Goal: Check status: Check status

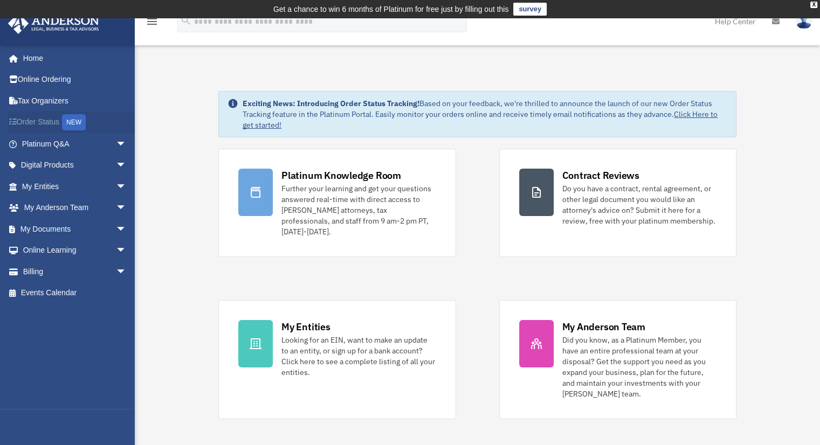
click at [54, 125] on link "Order Status NEW" at bounding box center [75, 123] width 135 height 22
click at [116, 229] on span "arrow_drop_down" at bounding box center [127, 229] width 22 height 22
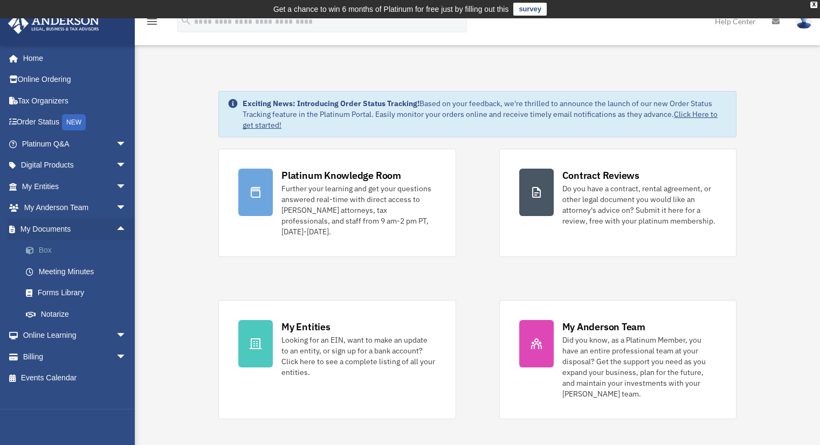
click at [45, 254] on link "Box" at bounding box center [79, 251] width 128 height 22
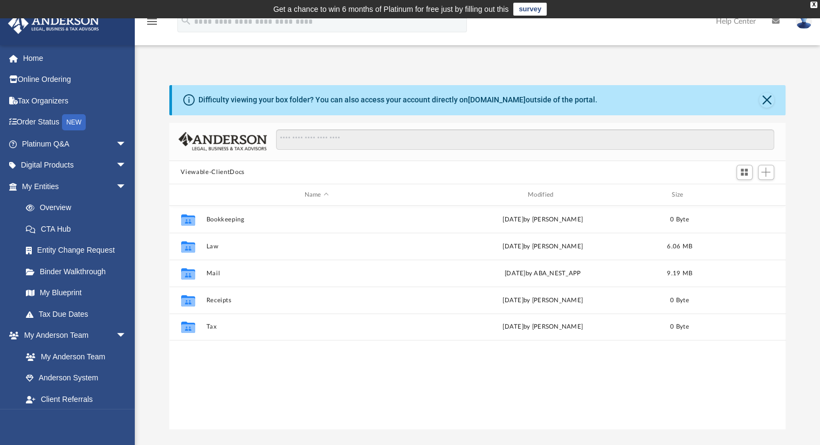
scroll to position [237, 608]
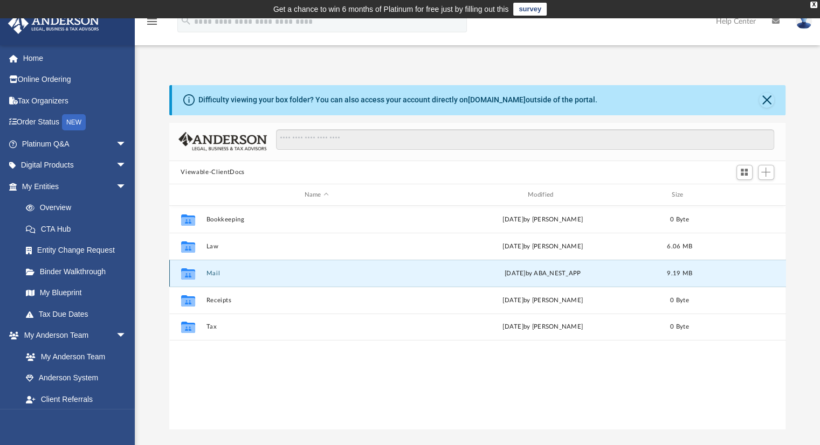
click at [215, 273] on button "Mail" at bounding box center [316, 273] width 221 height 7
click at [188, 277] on icon "grid" at bounding box center [188, 275] width 14 height 9
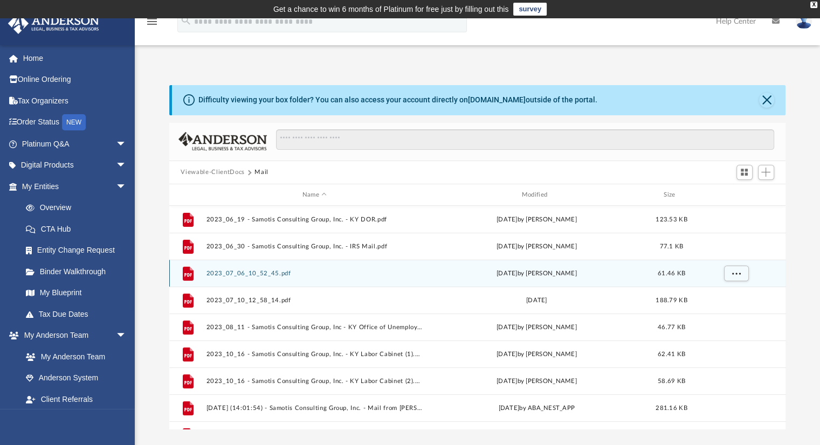
click at [782, 386] on div "Scroll to top vertical_align_top" at bounding box center [789, 388] width 23 height 23
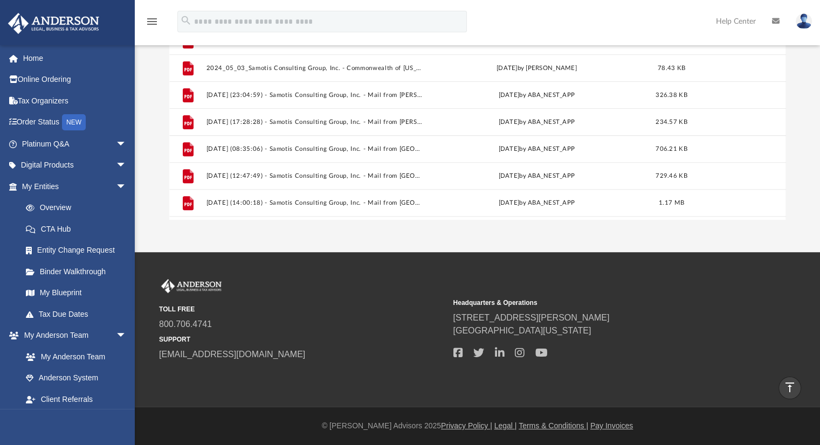
scroll to position [423, 0]
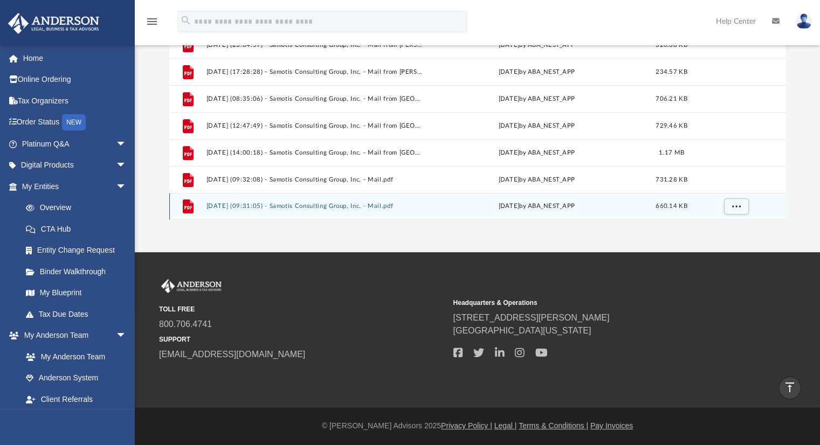
click at [187, 206] on icon "grid" at bounding box center [188, 207] width 8 height 3
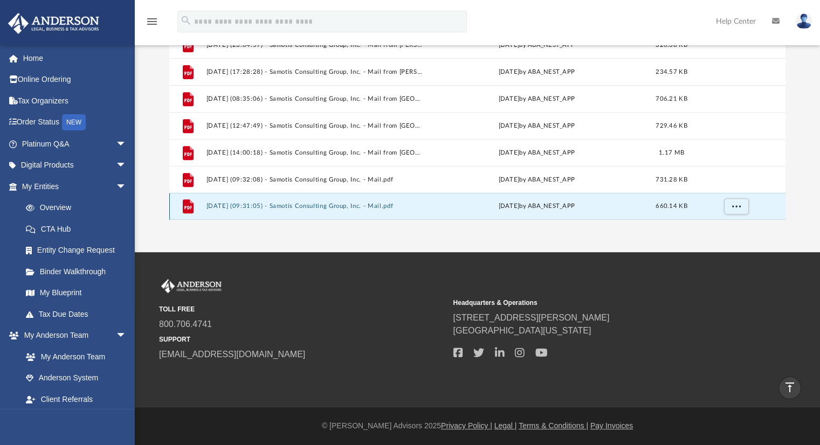
click at [187, 206] on icon "grid" at bounding box center [188, 207] width 8 height 3
click at [189, 209] on icon "grid" at bounding box center [187, 206] width 11 height 14
click at [272, 204] on button "2025.09.26 (09:31:05) - Samotis Consulting Group, Inc. - Mail.pdf" at bounding box center [314, 206] width 217 height 7
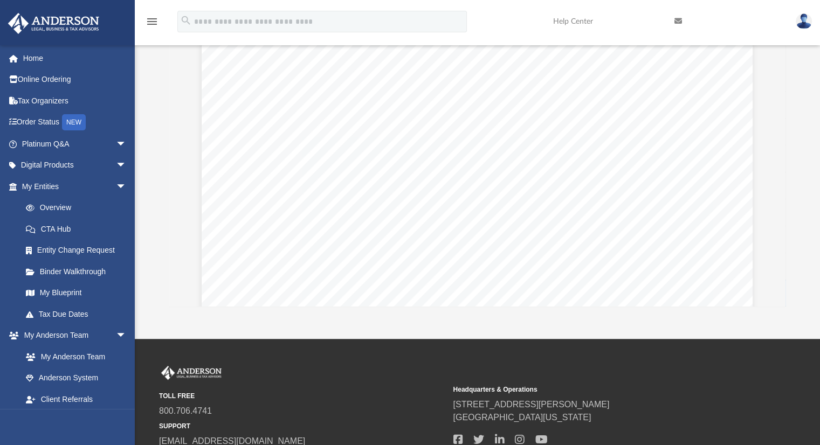
drag, startPoint x: 782, startPoint y: 302, endPoint x: 792, endPoint y: 295, distance: 12.7
click at [792, 295] on div "Difficulty viewing your box folder? You can also access your account directly o…" at bounding box center [477, 134] width 685 height 344
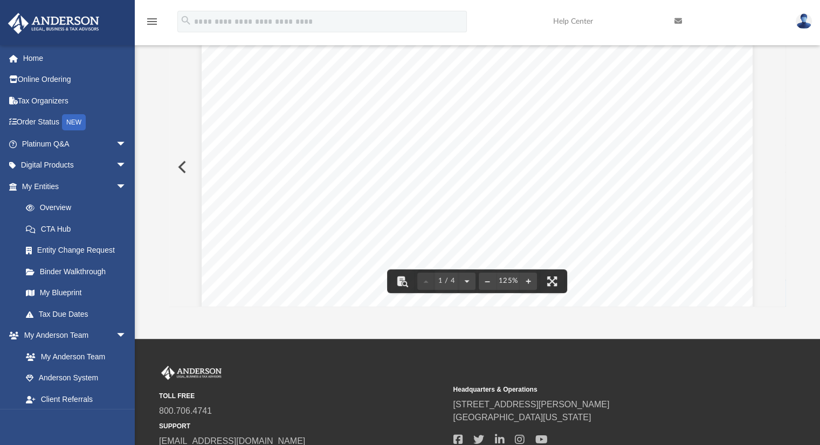
drag, startPoint x: 784, startPoint y: 292, endPoint x: 804, endPoint y: 291, distance: 20.5
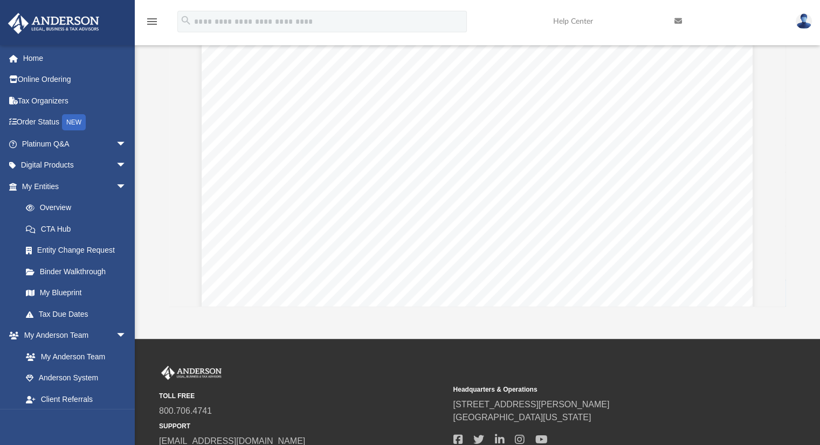
scroll to position [244, 0]
drag, startPoint x: 782, startPoint y: 296, endPoint x: 576, endPoint y: 314, distance: 206.7
click at [576, 314] on div "App tsamotis@yahoo.com Sign Out tsamotis@yahoo.com Home Online Ordering Tax Org…" at bounding box center [410, 117] width 820 height 444
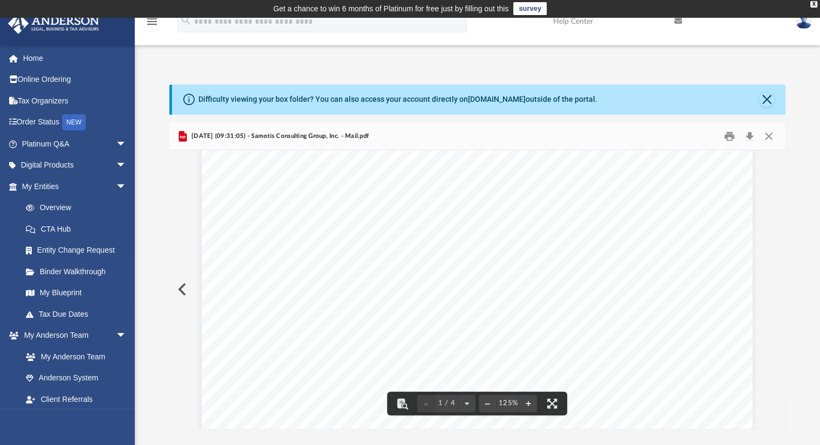
scroll to position [0, 0]
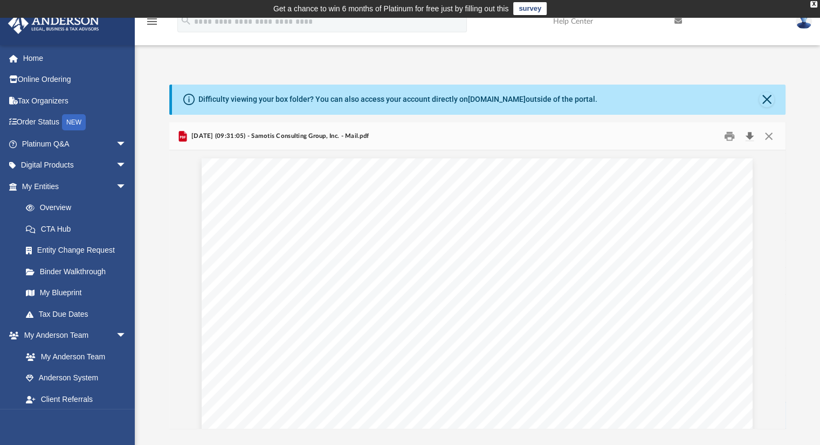
click at [747, 136] on button "Download" at bounding box center [749, 136] width 19 height 17
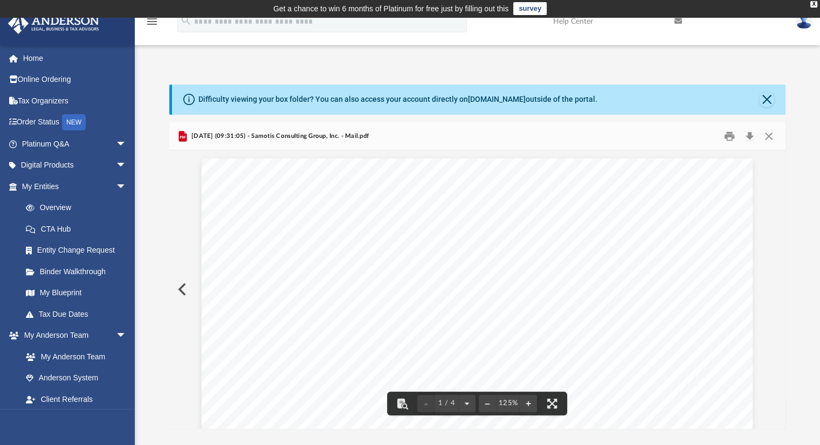
click at [181, 289] on button "Preview" at bounding box center [181, 289] width 24 height 30
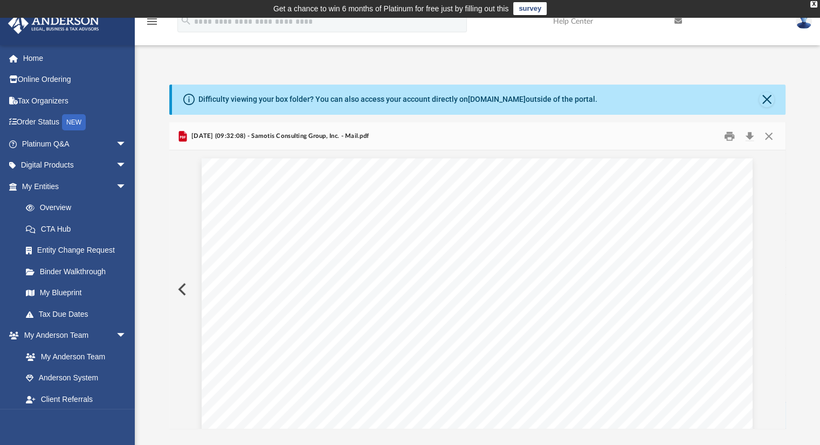
click at [181, 289] on button "Preview" at bounding box center [181, 289] width 24 height 30
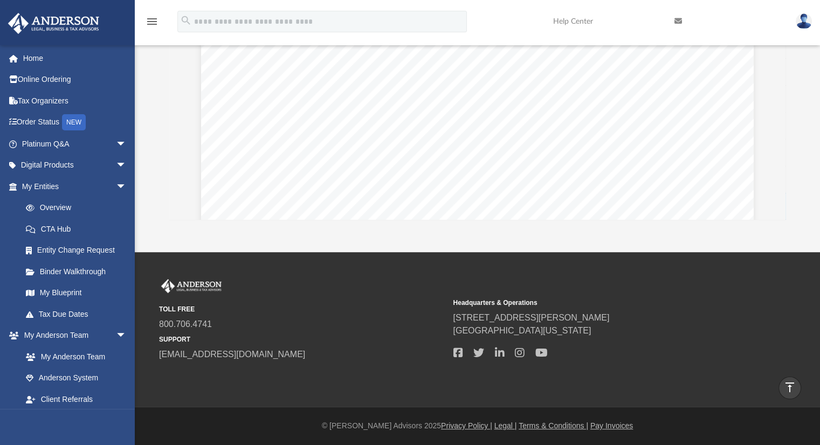
scroll to position [0, 0]
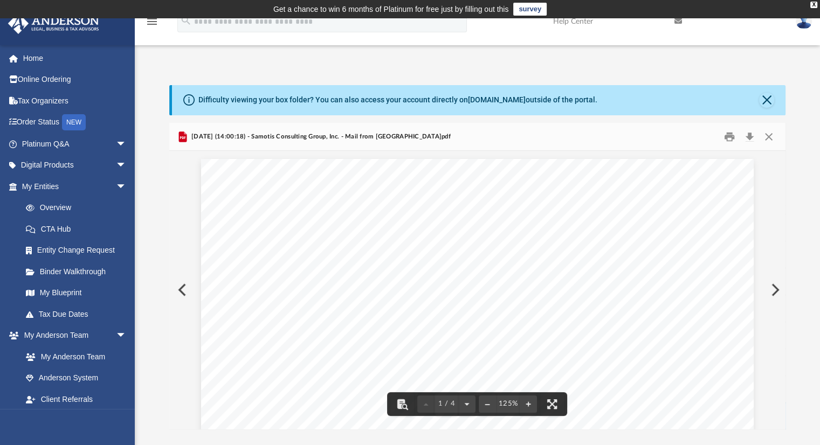
click at [183, 288] on button "Preview" at bounding box center [181, 290] width 24 height 30
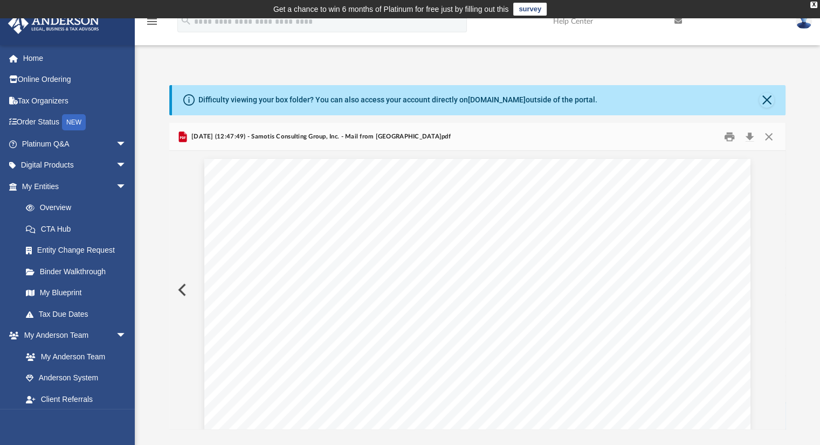
click at [183, 288] on button "Preview" at bounding box center [181, 290] width 24 height 30
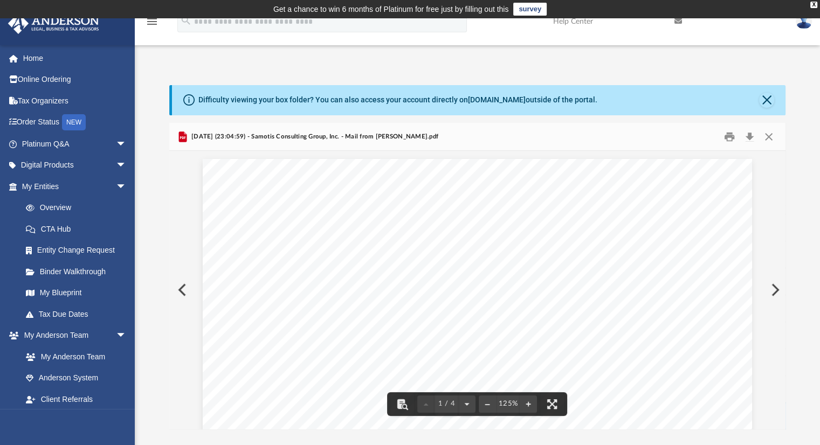
click at [783, 386] on div "Scroll to top vertical_align_top" at bounding box center [789, 388] width 23 height 23
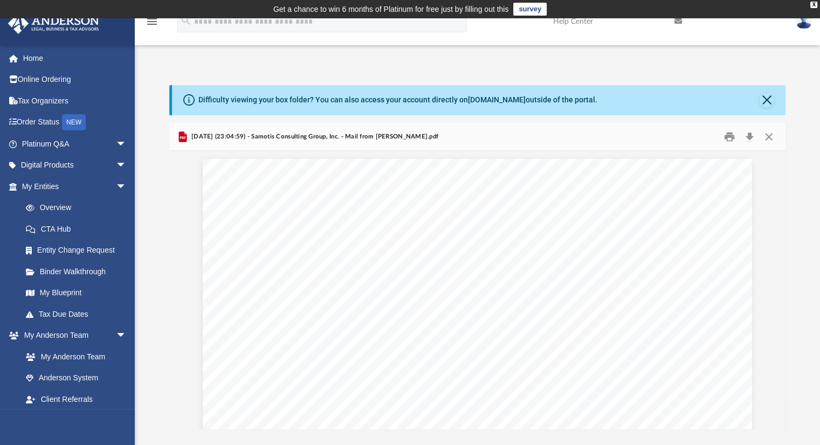
scroll to position [210, 0]
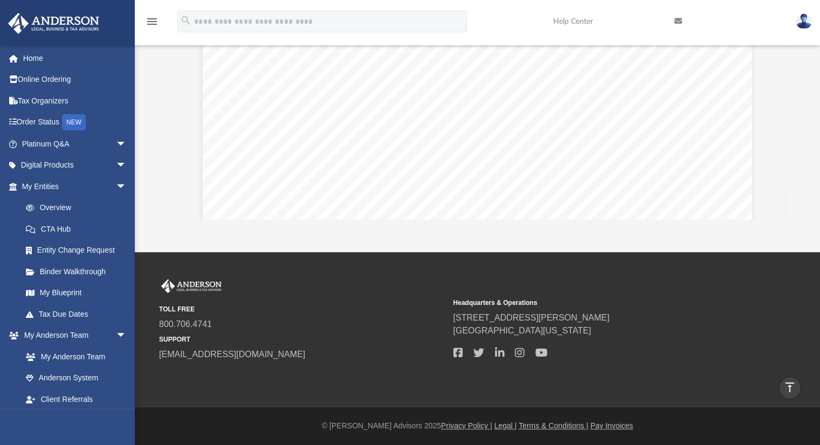
drag, startPoint x: 780, startPoint y: 205, endPoint x: 808, endPoint y: 294, distance: 93.1
click at [808, 294] on div "TOLL FREE 800.706.4741 SUPPORT info@andersonadvisors.com Headquarters & Operati…" at bounding box center [477, 329] width 669 height 101
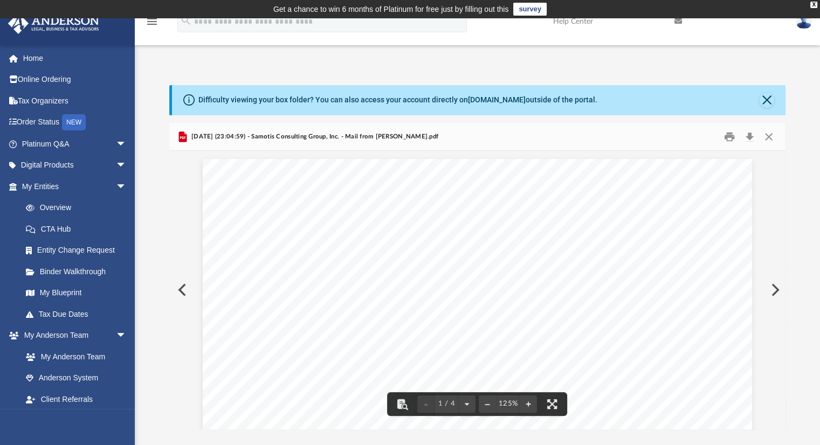
click at [780, 379] on div "Scroll to top vertical_align_top" at bounding box center [789, 388] width 23 height 23
click at [177, 289] on button "Preview" at bounding box center [181, 290] width 24 height 30
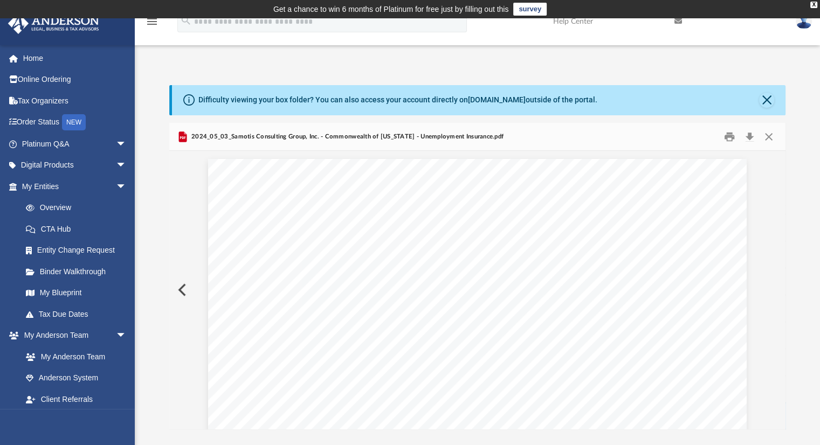
click at [177, 289] on button "Preview" at bounding box center [181, 290] width 24 height 30
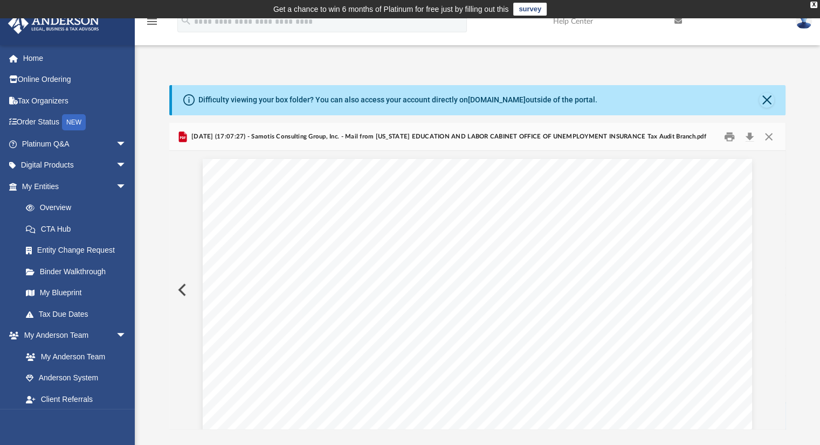
click at [177, 289] on button "Preview" at bounding box center [181, 290] width 24 height 30
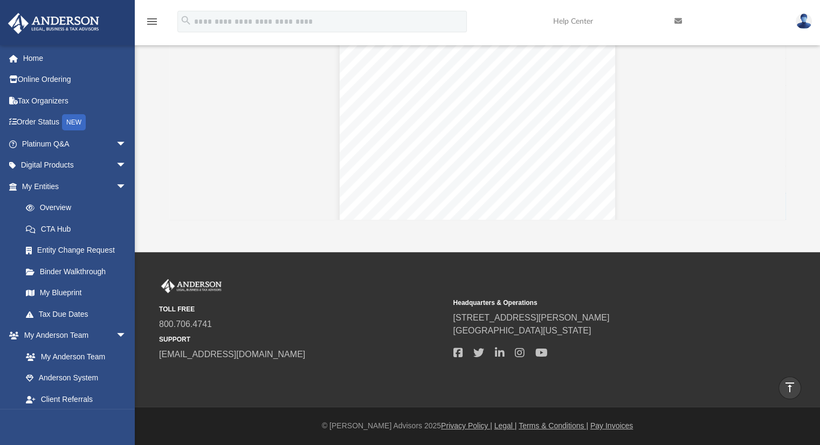
scroll to position [431, 0]
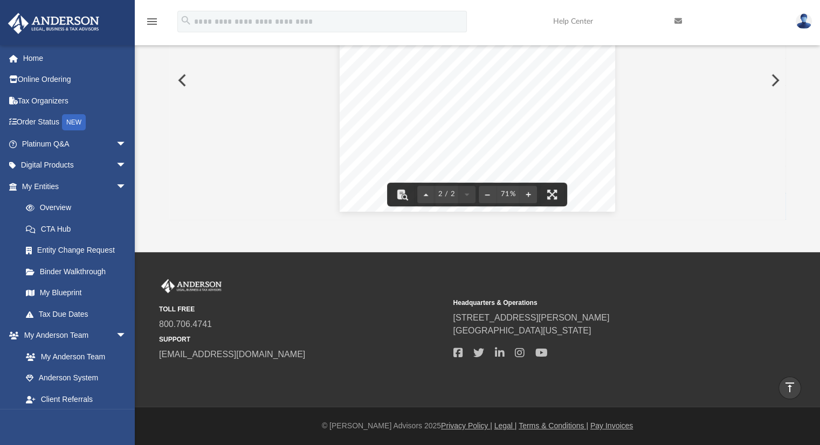
click at [183, 82] on button "Preview" at bounding box center [181, 80] width 24 height 30
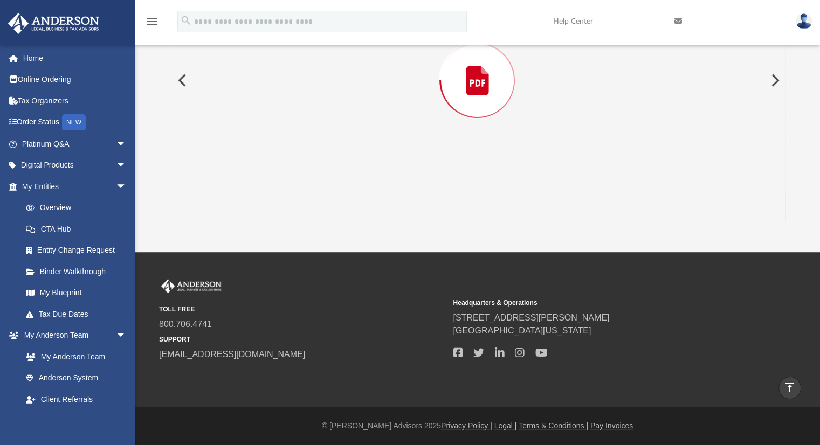
scroll to position [123, 0]
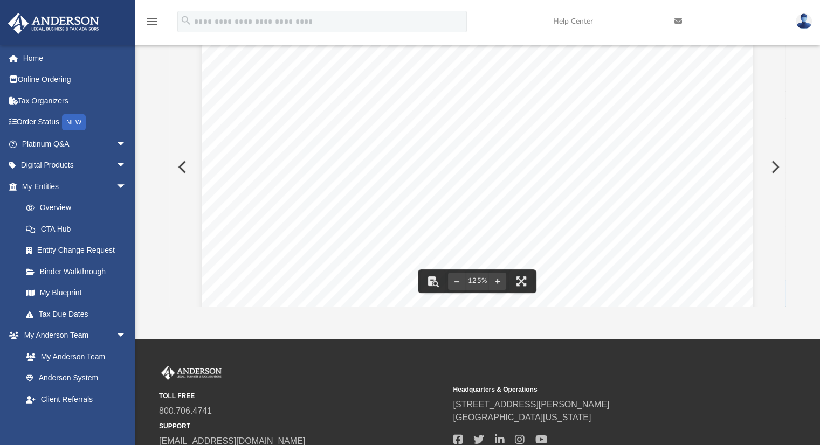
click at [181, 165] on button "Preview" at bounding box center [181, 167] width 24 height 30
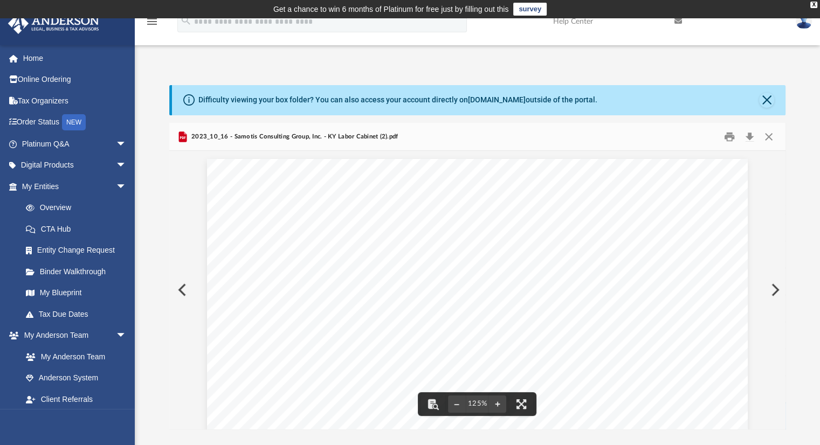
click at [179, 288] on button "Preview" at bounding box center [181, 290] width 24 height 30
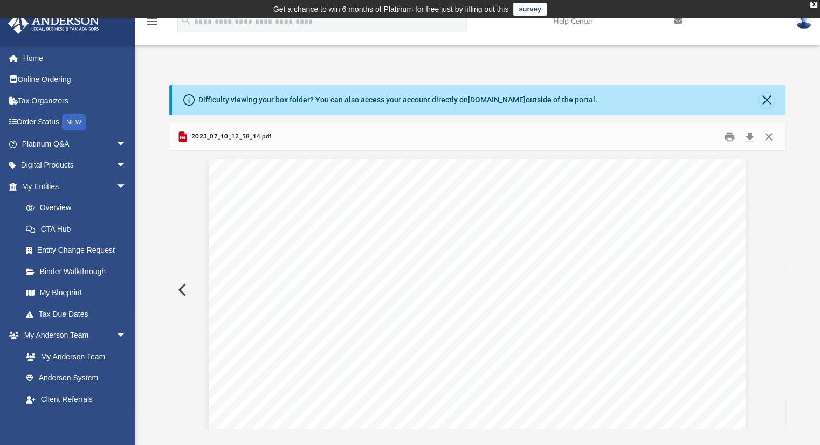
click at [179, 288] on button "Preview" at bounding box center [181, 290] width 24 height 30
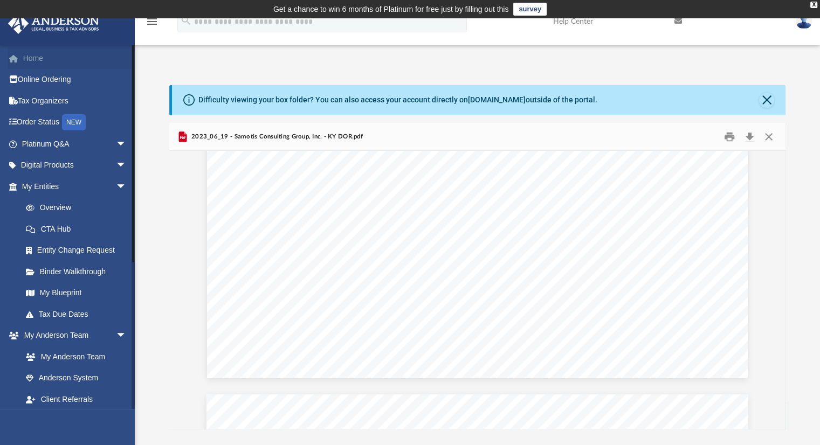
click at [33, 59] on link "Home" at bounding box center [75, 58] width 135 height 22
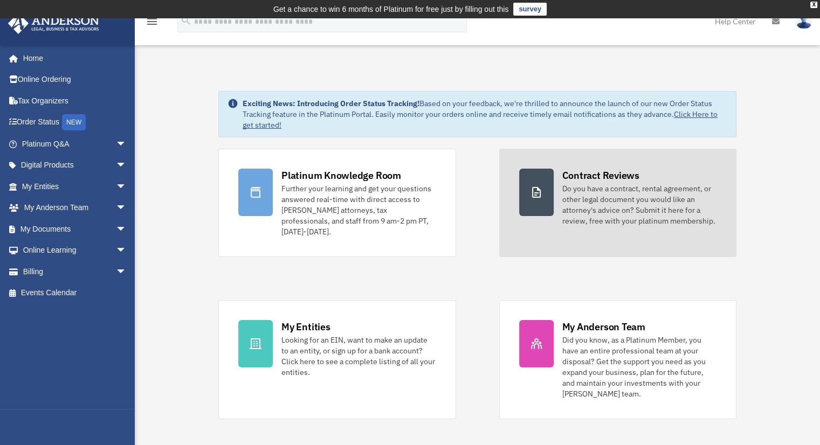
click at [593, 195] on div "Do you have a contract, rental agreement, or other legal document you would lik…" at bounding box center [639, 204] width 154 height 43
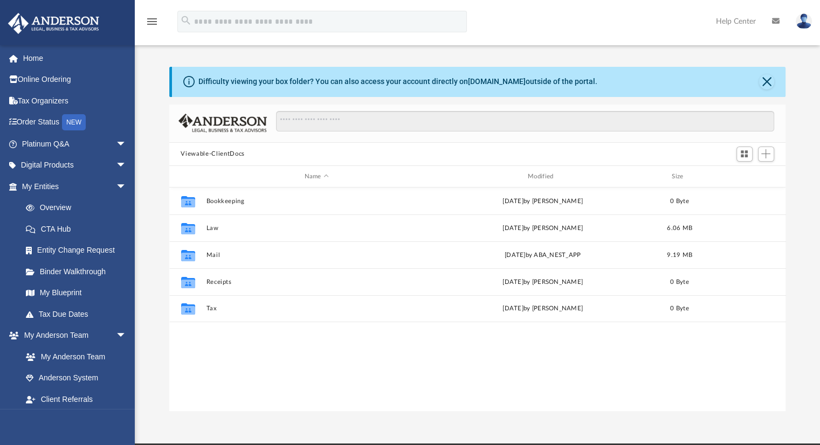
scroll to position [237, 608]
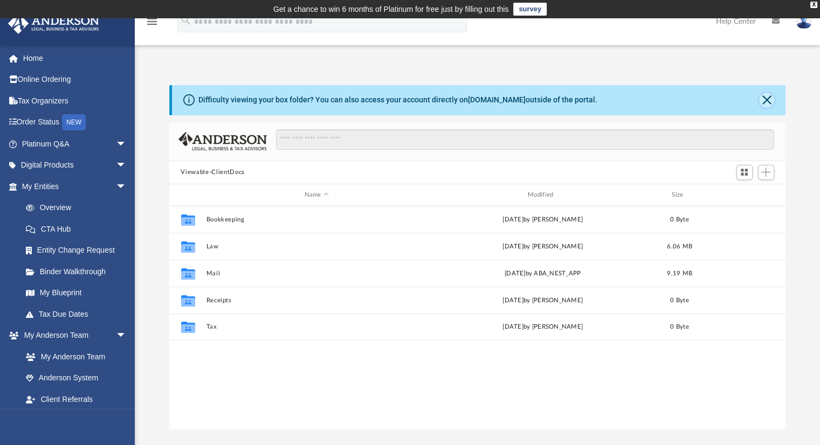
click at [763, 101] on button "Close" at bounding box center [766, 100] width 15 height 15
